Goal: Task Accomplishment & Management: Manage account settings

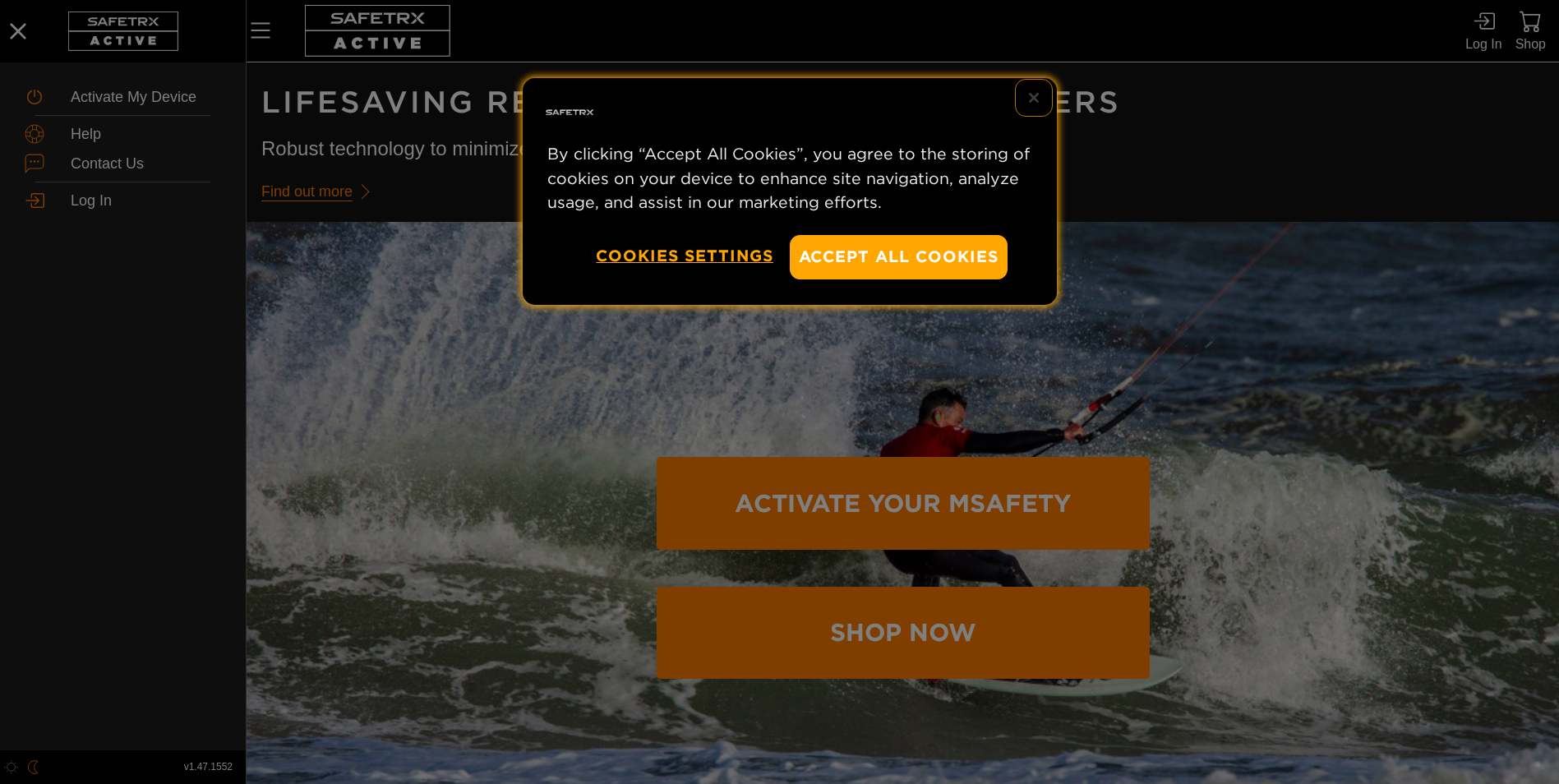
click at [1026, 93] on button "Close" at bounding box center [1033, 98] width 36 height 36
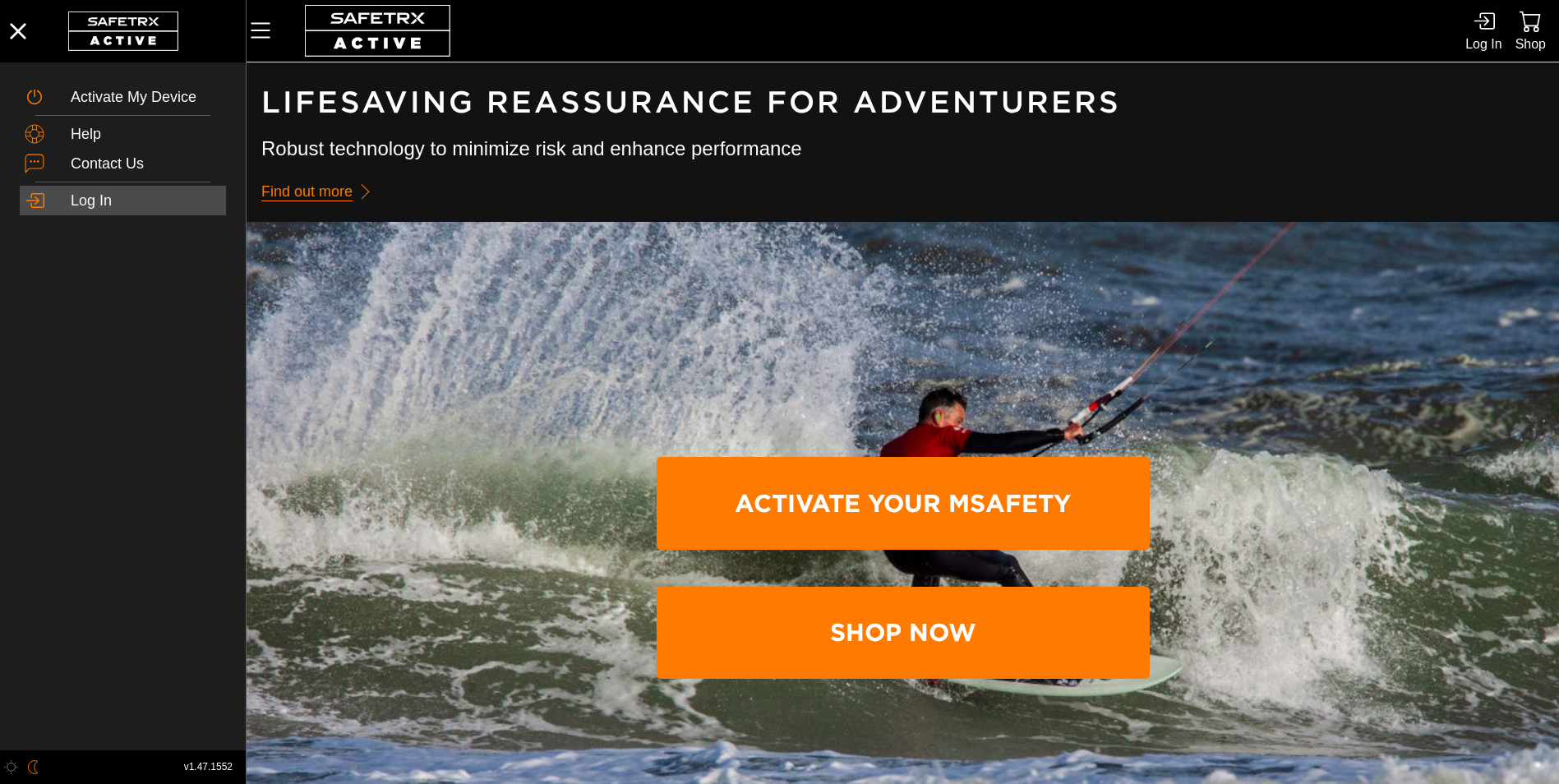
click at [93, 190] on div "Log In" at bounding box center [122, 201] width 206 height 30
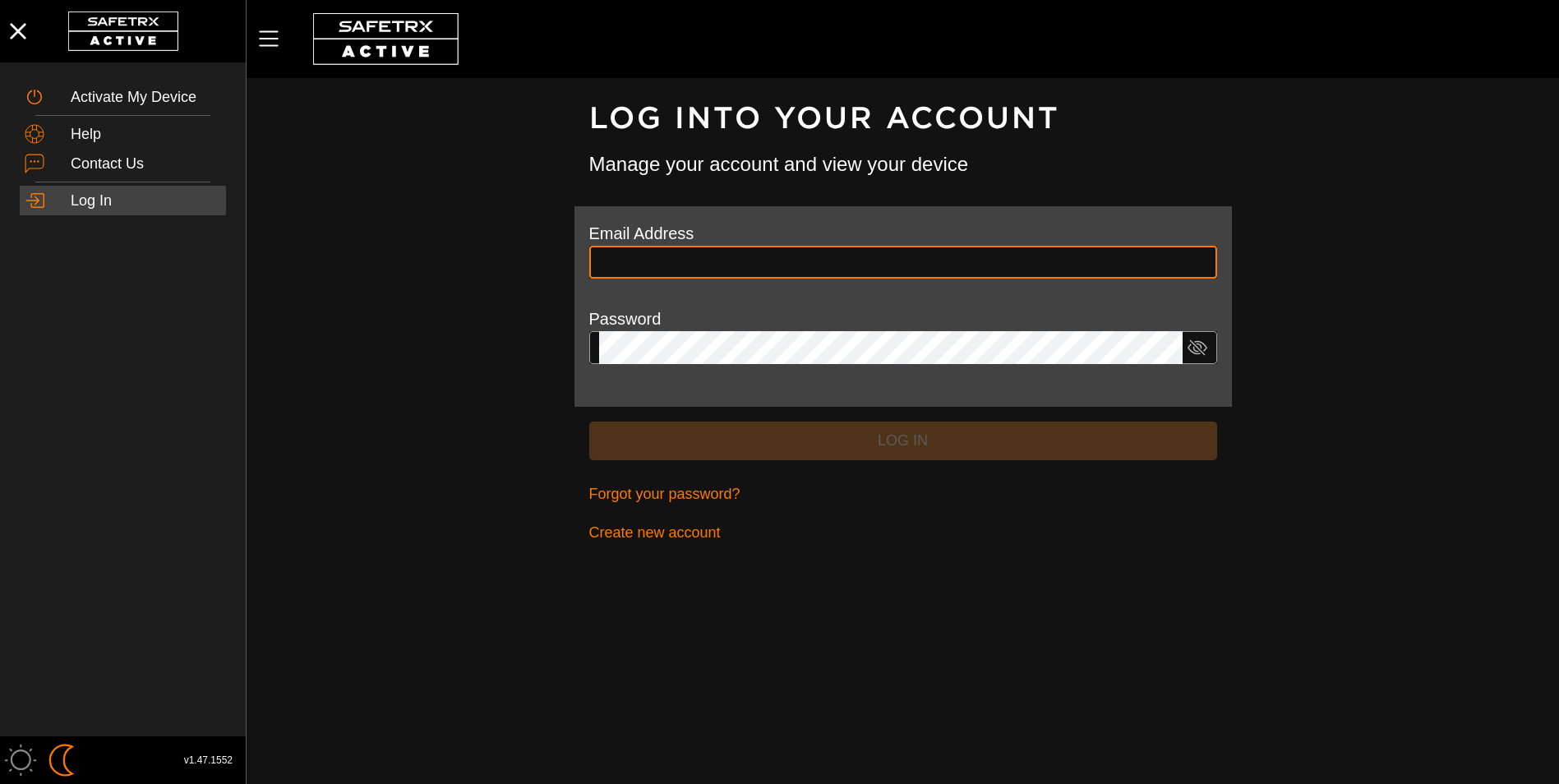
click at [701, 267] on input "text" at bounding box center [903, 261] width 608 height 33
type input "**********"
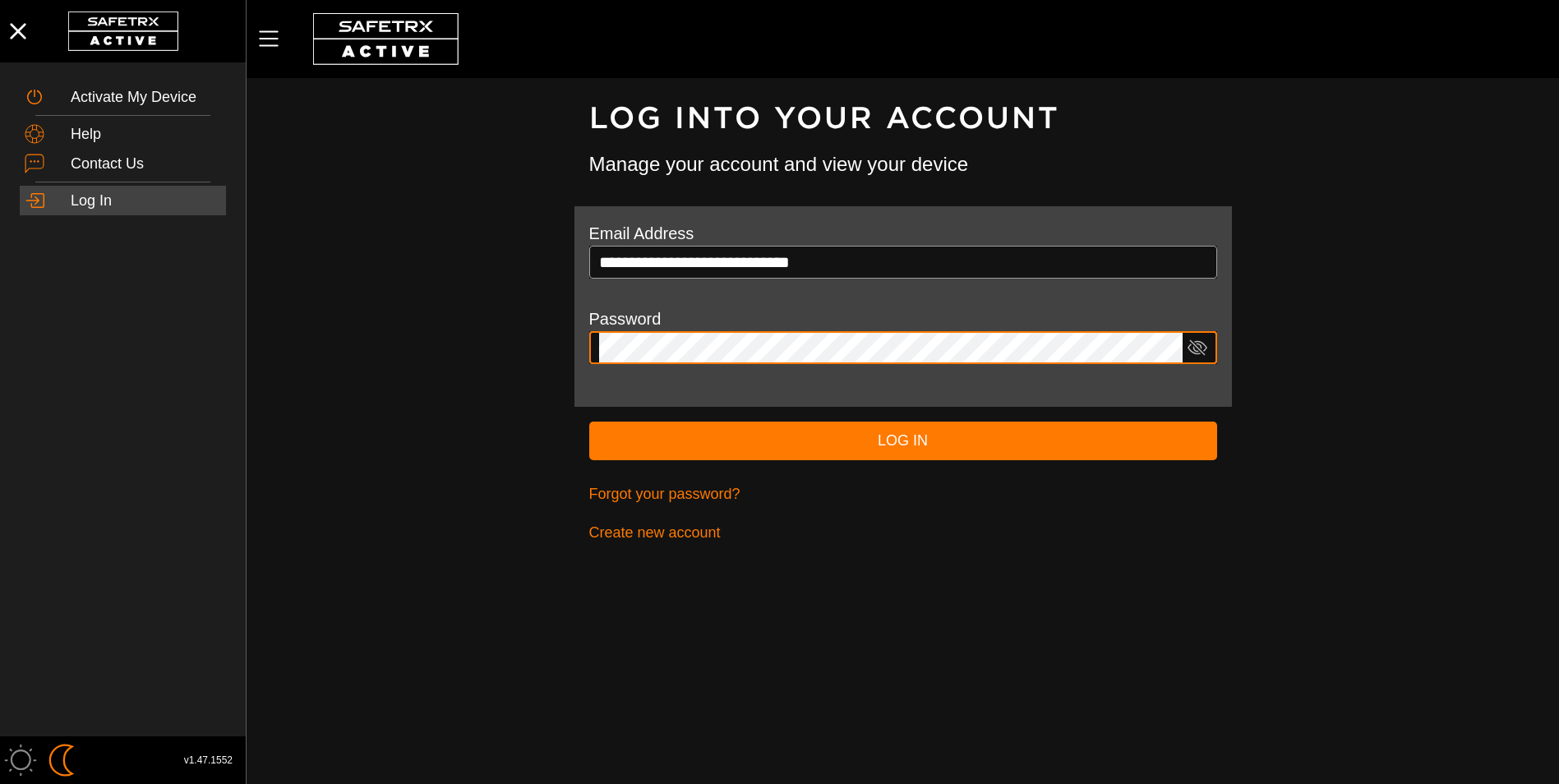
click at [590, 421] on button "Log In" at bounding box center [903, 441] width 628 height 39
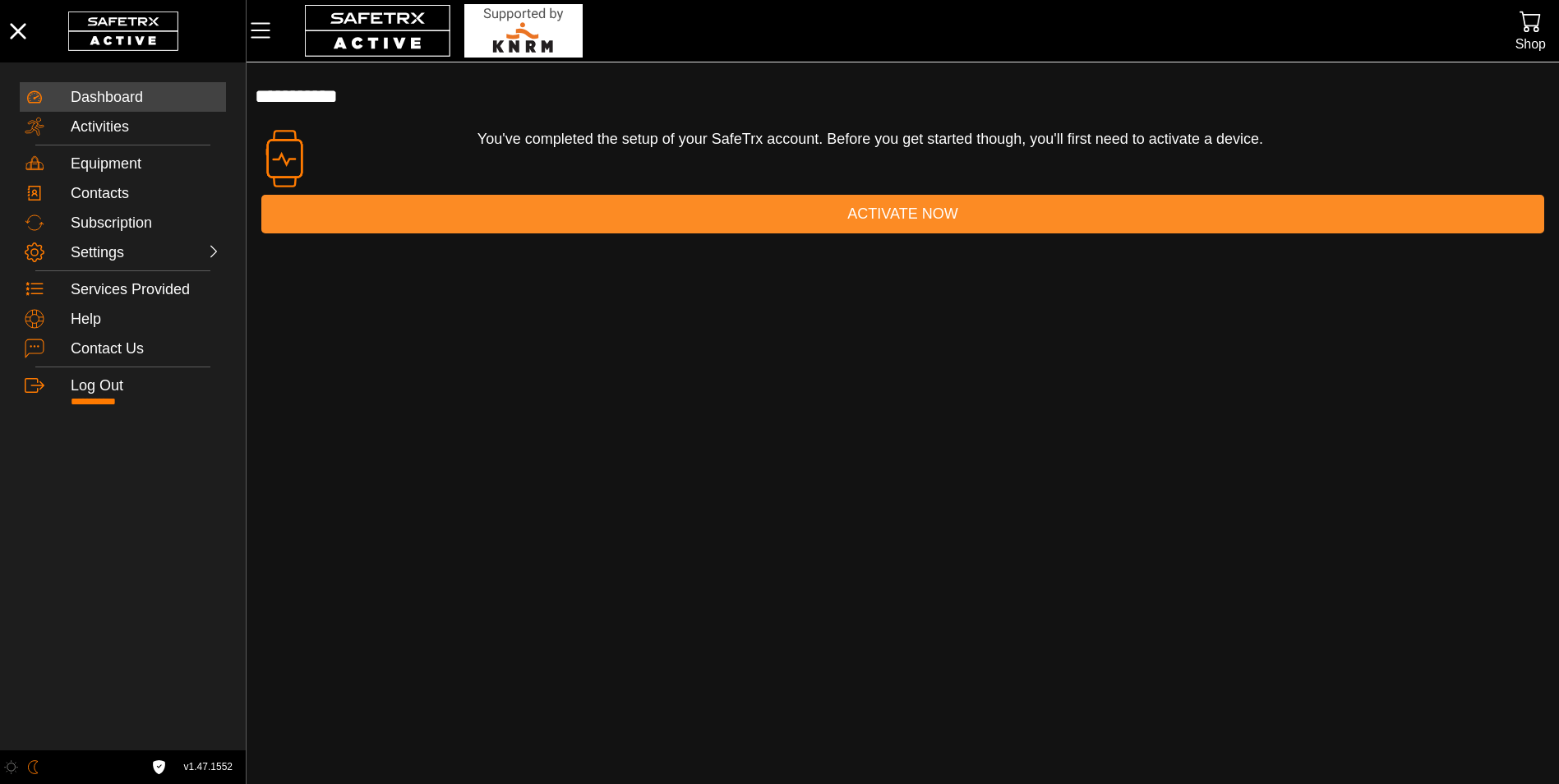
click at [906, 214] on span "Activate Now" at bounding box center [902, 214] width 110 height 26
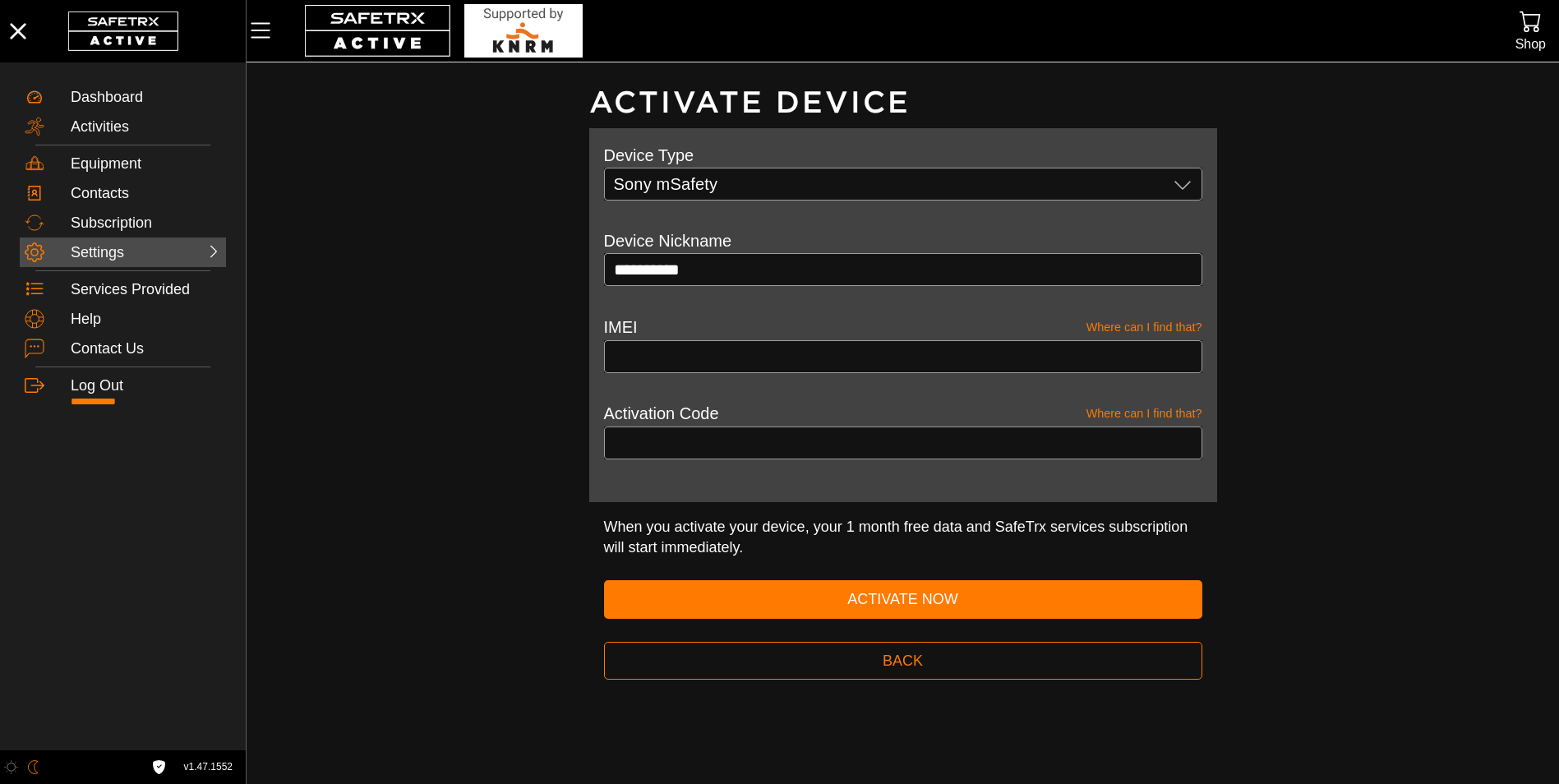
click at [115, 242] on div "Settings" at bounding box center [107, 251] width 72 height 18
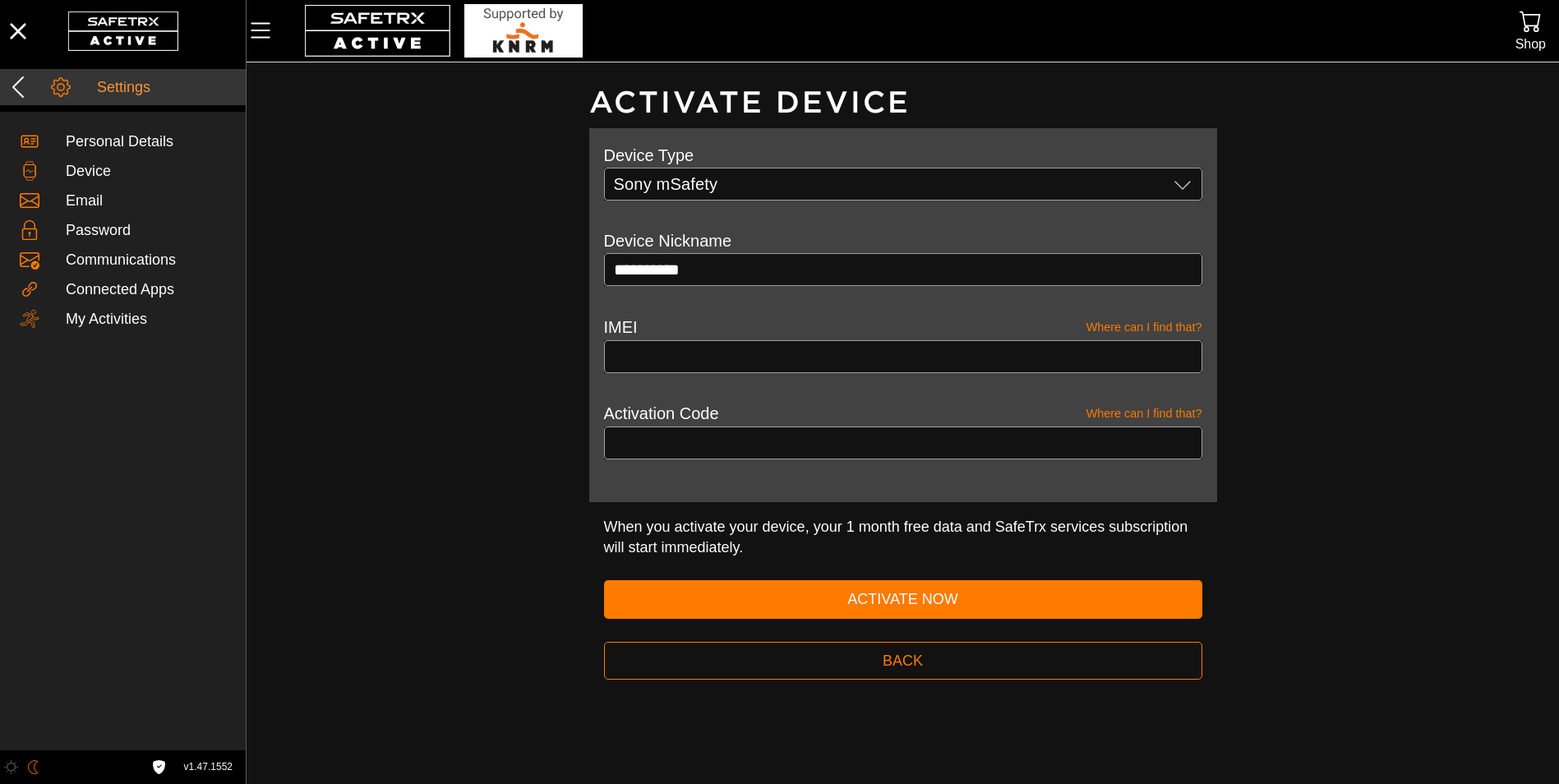
click at [26, 82] on icon at bounding box center [18, 87] width 26 height 26
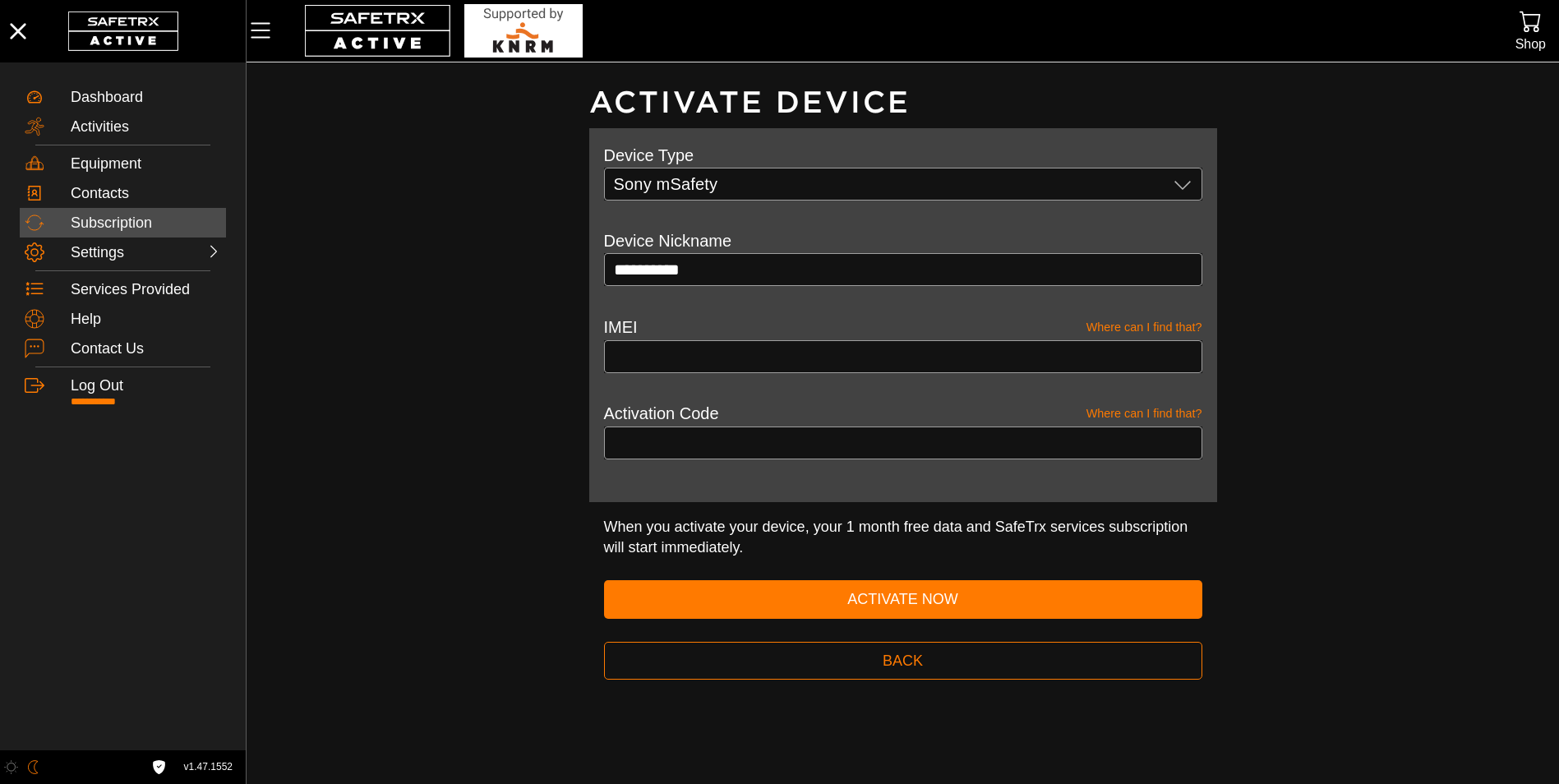
click at [99, 223] on div "Subscription" at bounding box center [145, 223] width 151 height 18
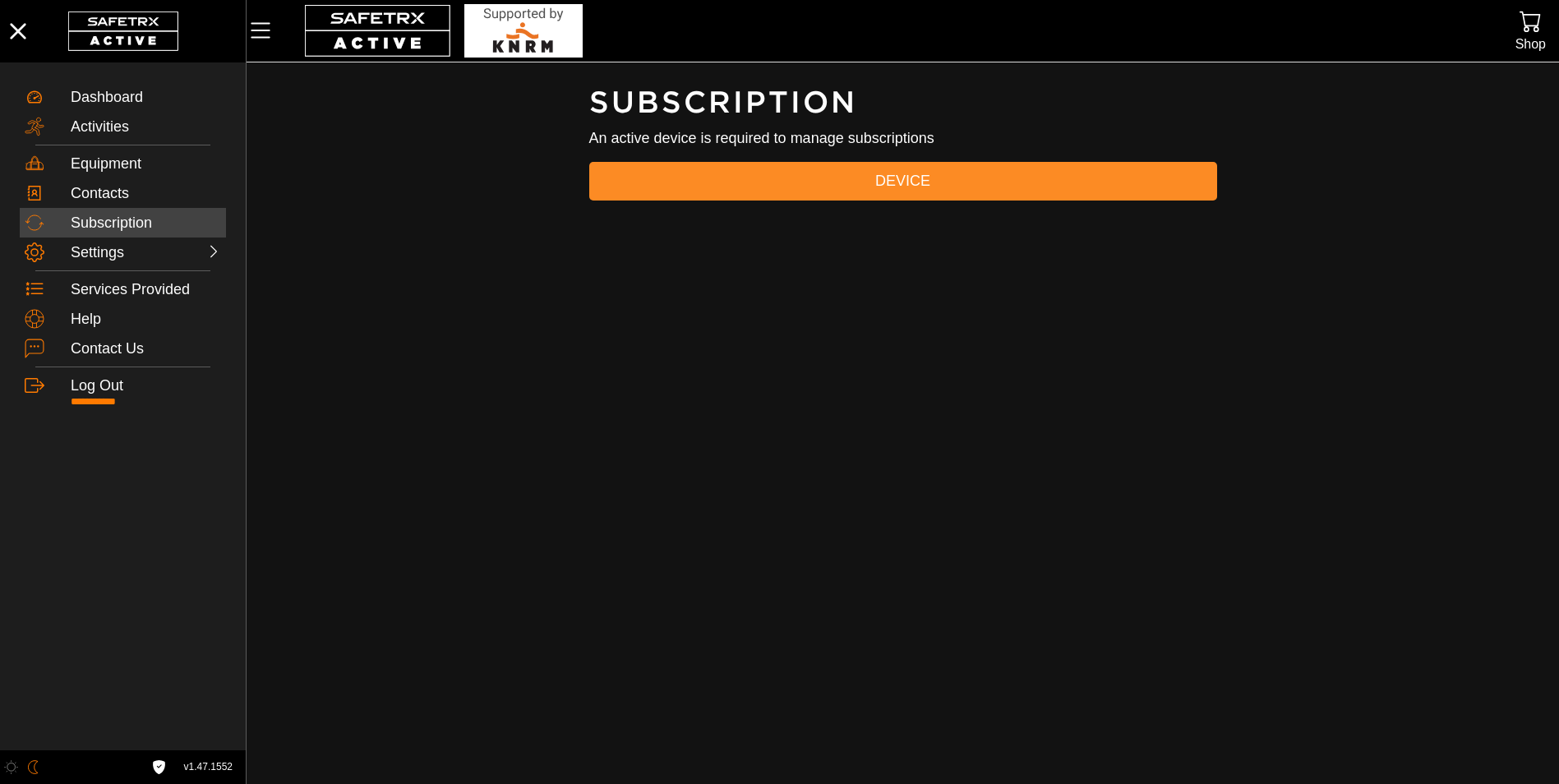
click at [701, 192] on span "Device" at bounding box center [903, 180] width 602 height 26
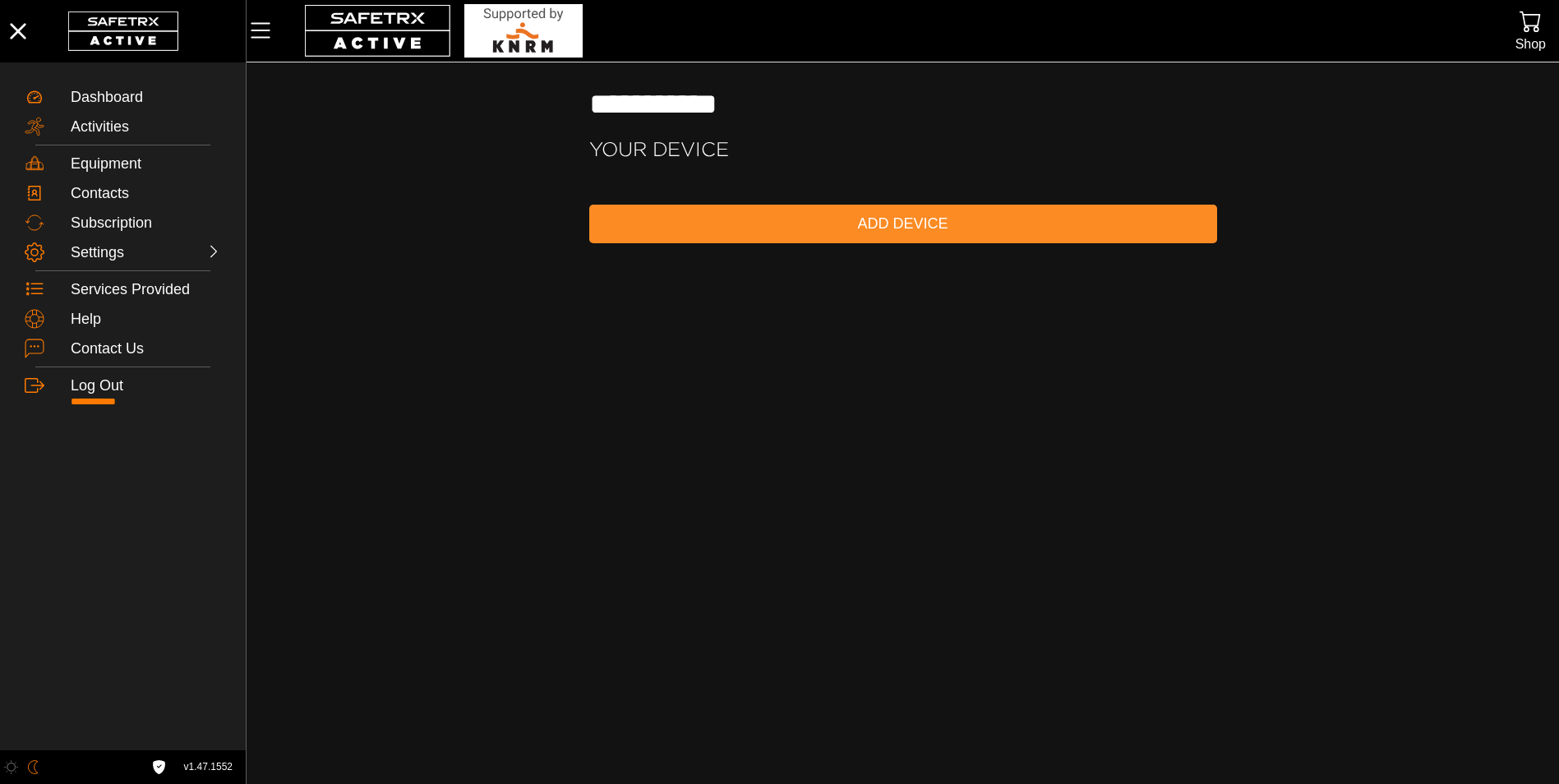
click at [766, 225] on span "Add Device" at bounding box center [903, 223] width 602 height 26
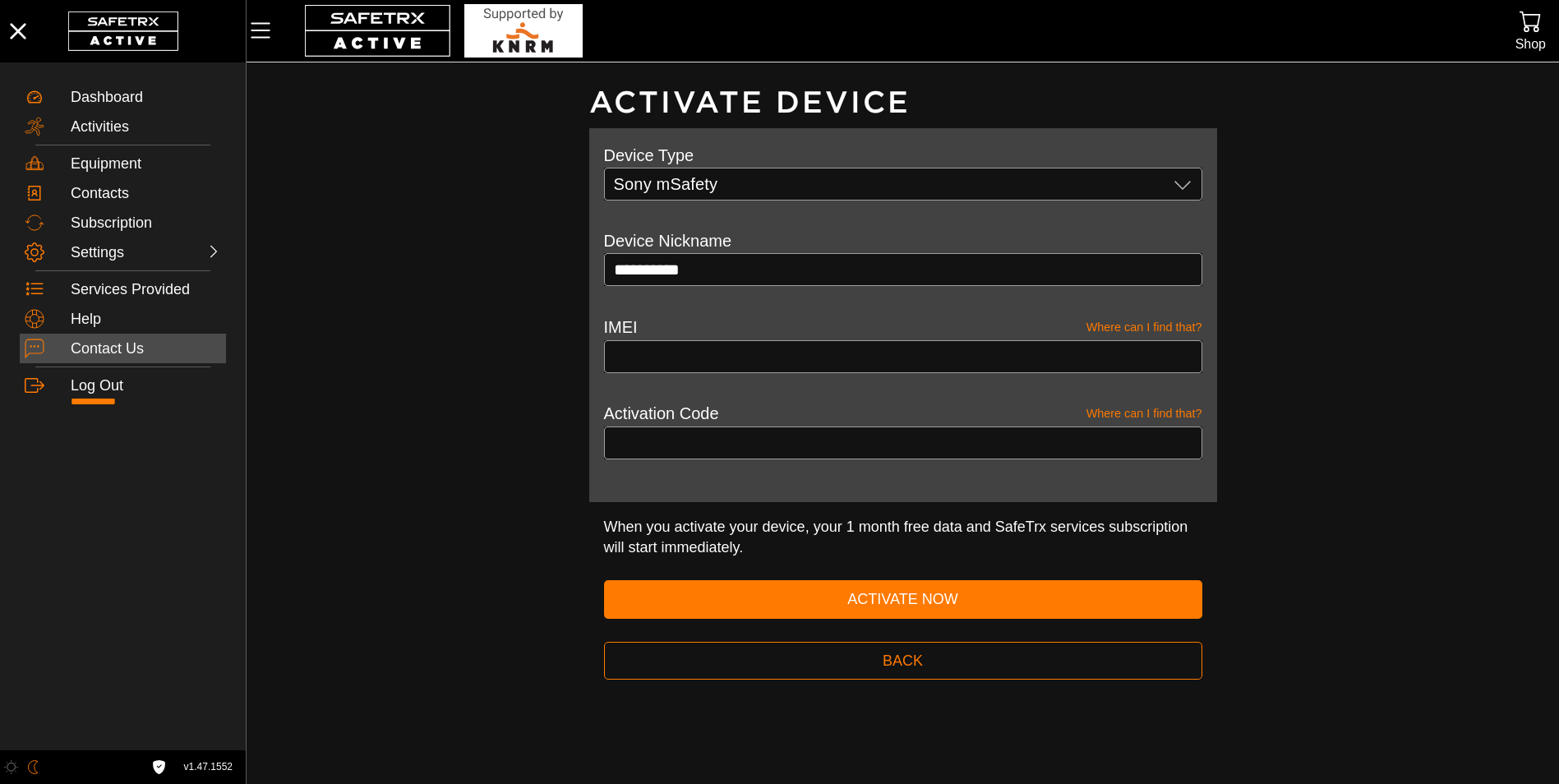
click at [107, 341] on div "Contact Us" at bounding box center [145, 349] width 151 height 18
